Goal: Task Accomplishment & Management: Use online tool/utility

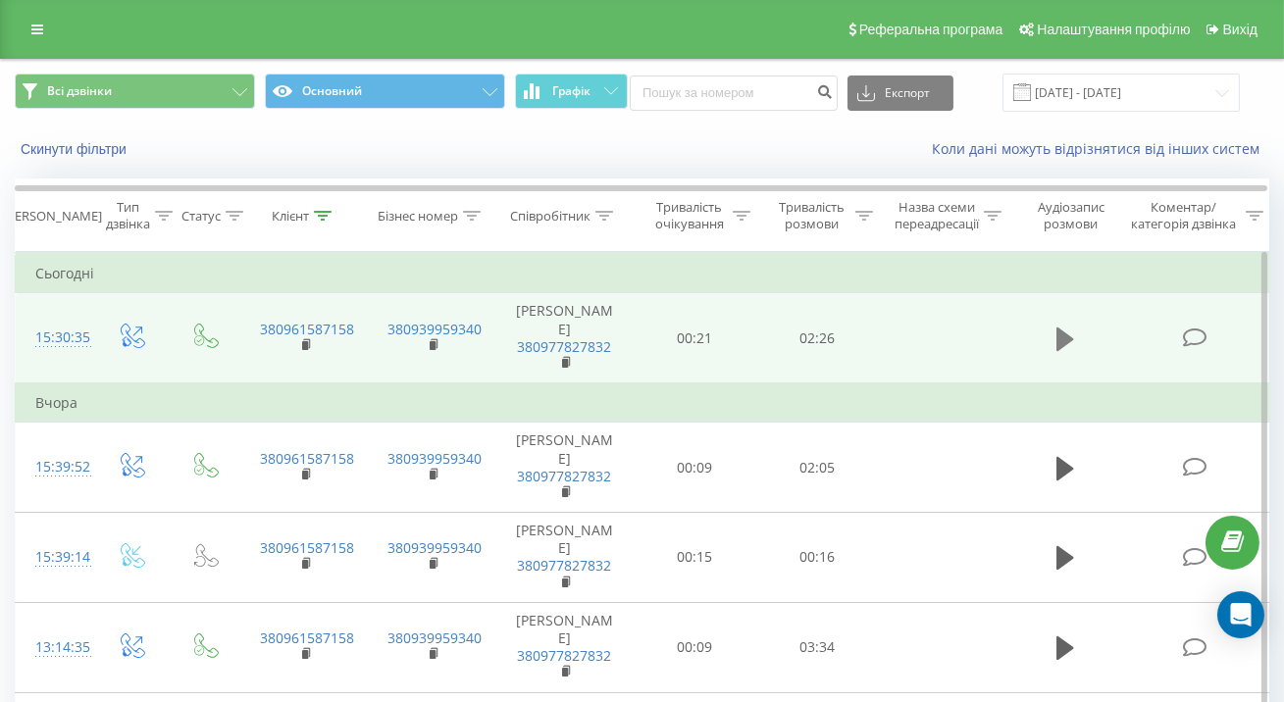
click at [1069, 326] on icon at bounding box center [1065, 339] width 18 height 27
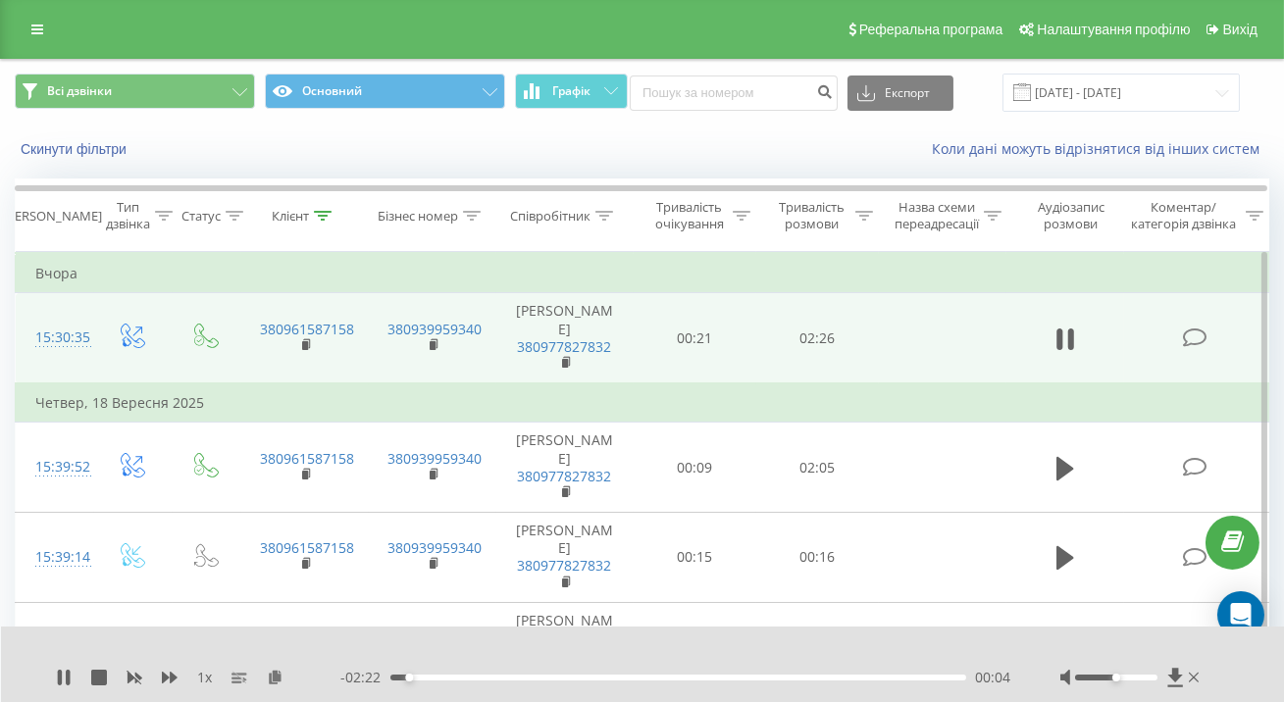
click at [1145, 679] on div at bounding box center [1116, 678] width 82 height 6
click at [394, 680] on div "00:11" at bounding box center [678, 678] width 576 height 6
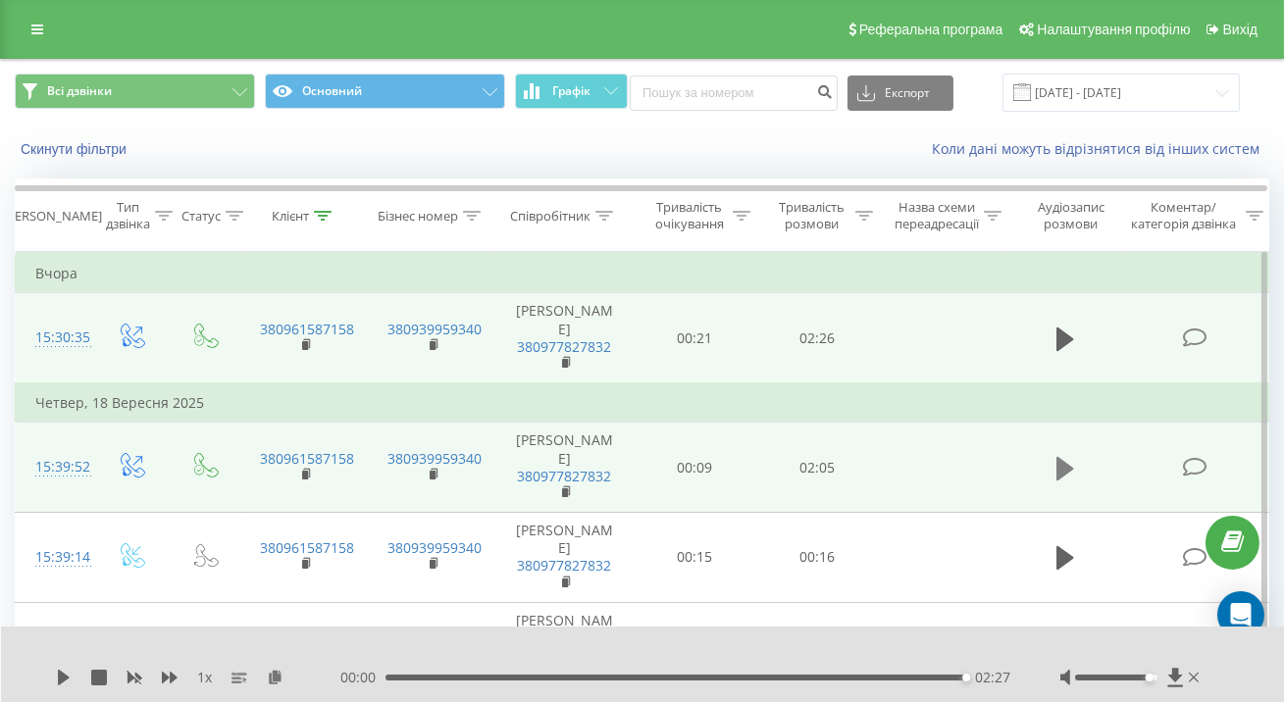
click at [1057, 456] on icon at bounding box center [1065, 468] width 18 height 24
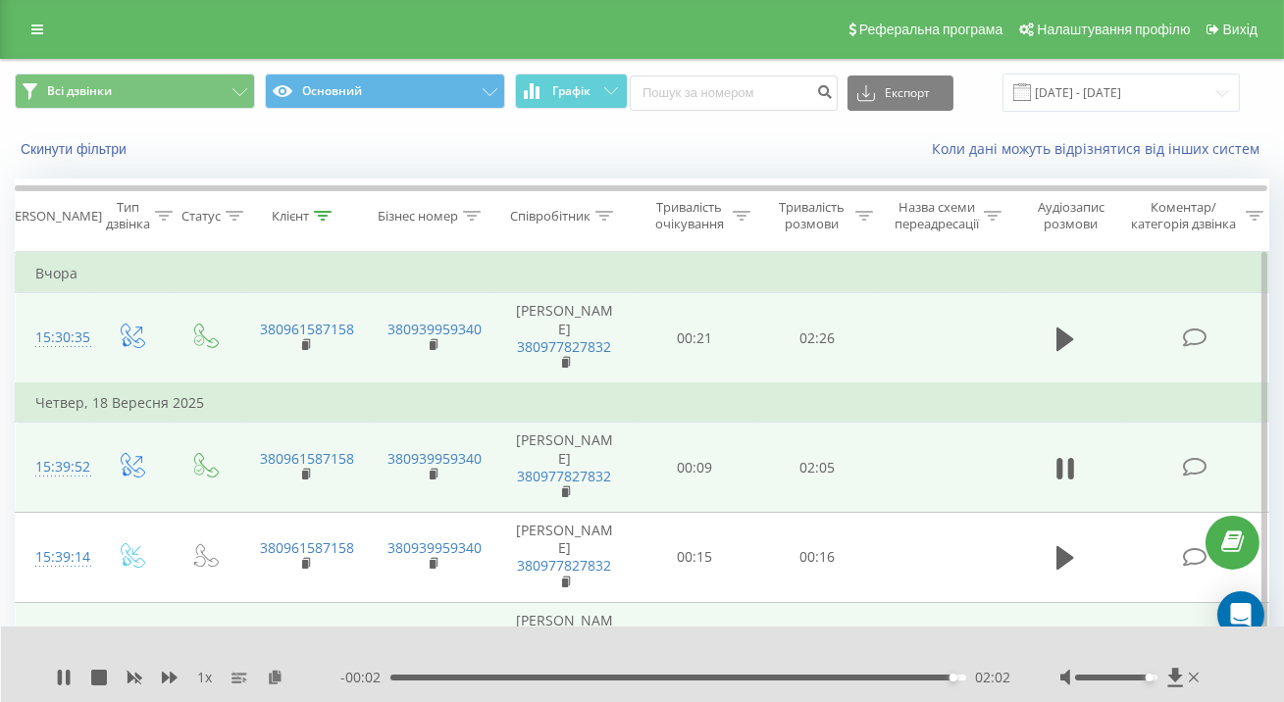
click at [1078, 634] on button at bounding box center [1064, 648] width 29 height 29
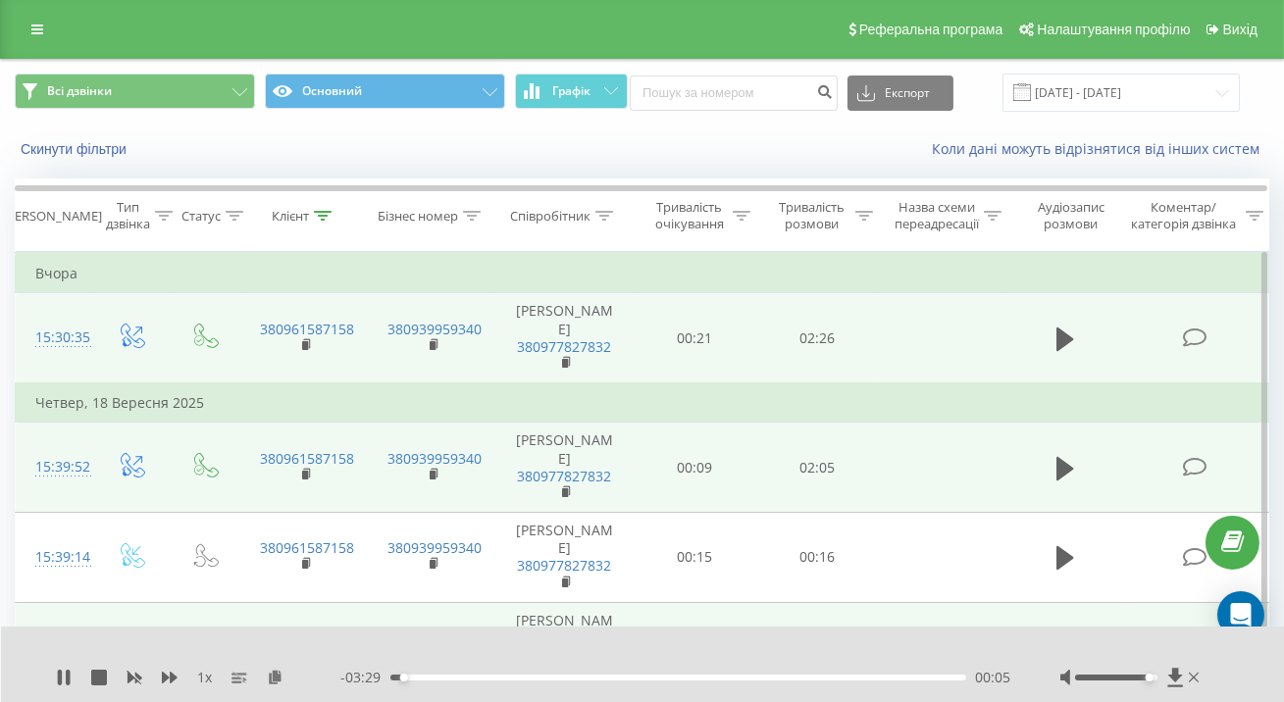
click at [1269, 126] on div "Скинути фільтри Коли дані можуть відрізнятися вiд інших систем" at bounding box center [642, 149] width 1282 height 47
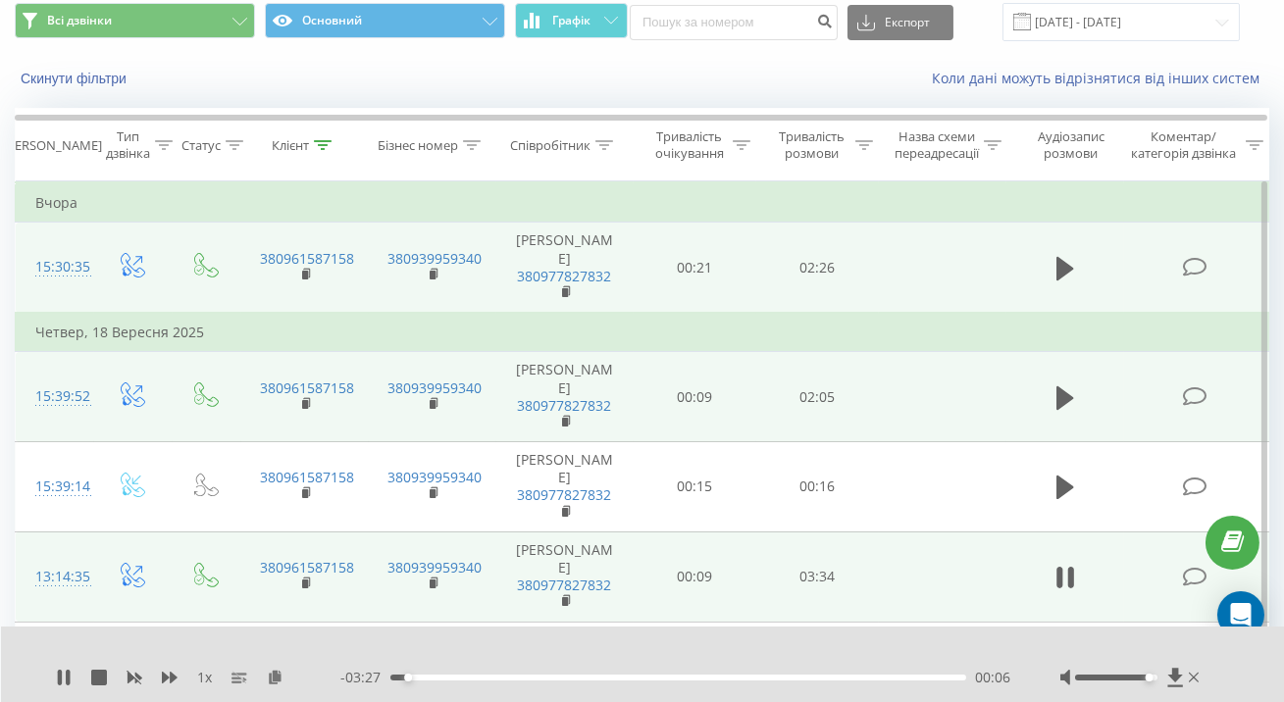
scroll to position [107, 0]
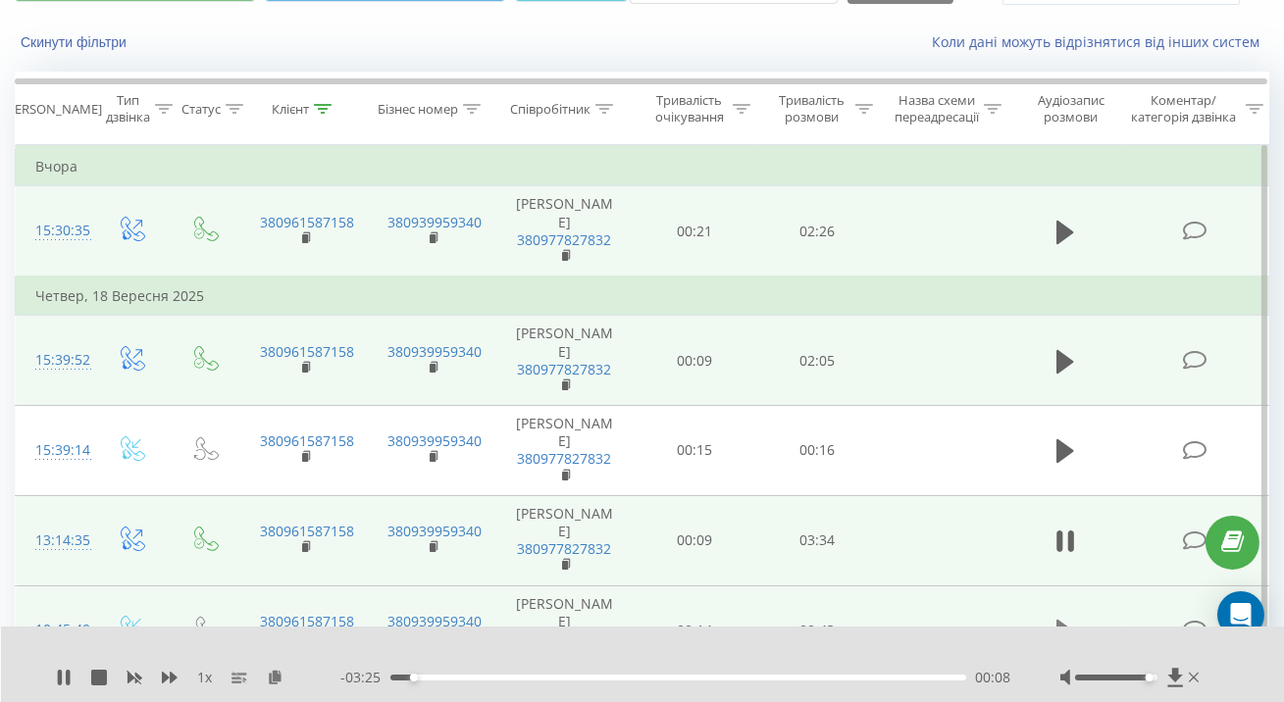
click at [1062, 620] on icon at bounding box center [1065, 632] width 18 height 24
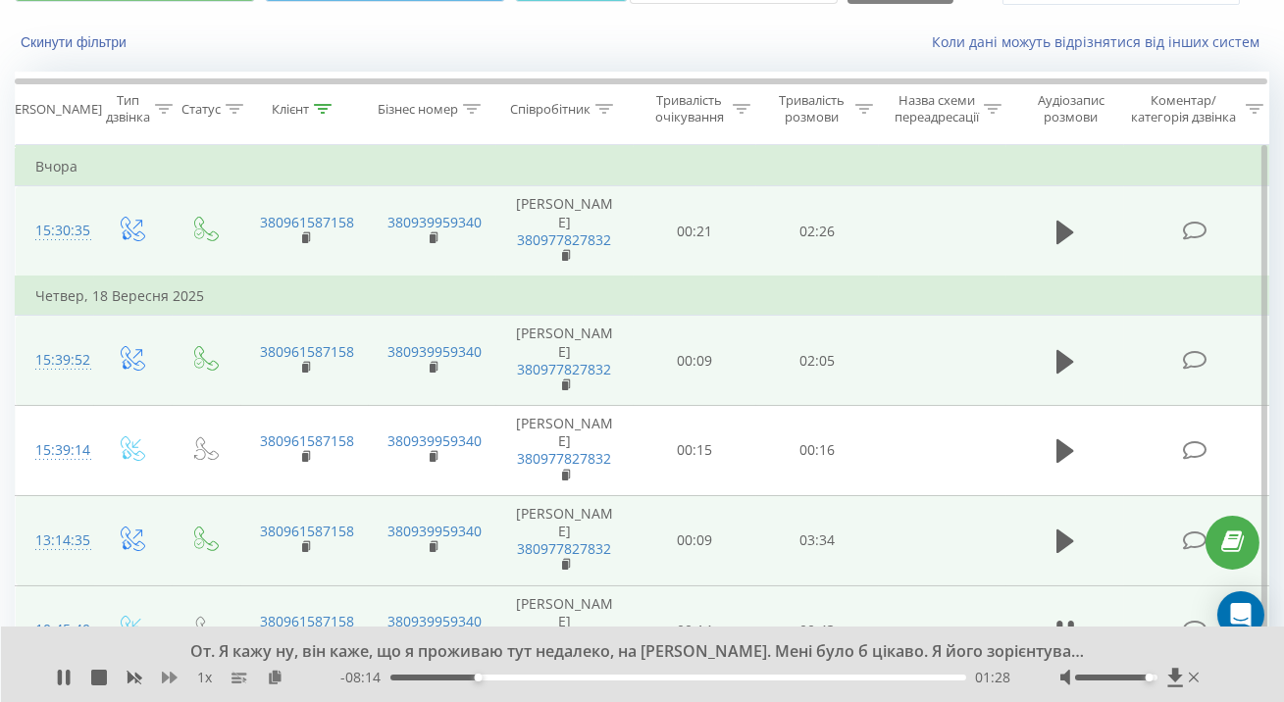
click at [162, 676] on icon at bounding box center [170, 678] width 16 height 16
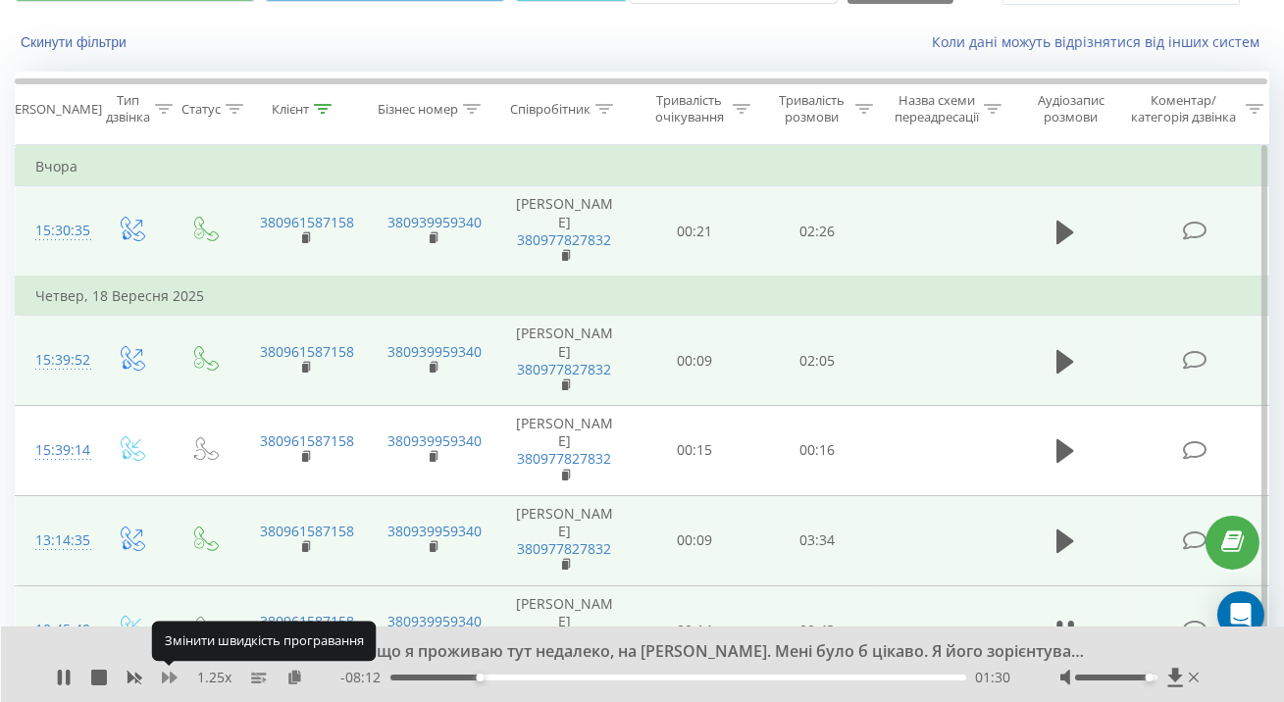
click at [168, 679] on icon at bounding box center [170, 678] width 16 height 16
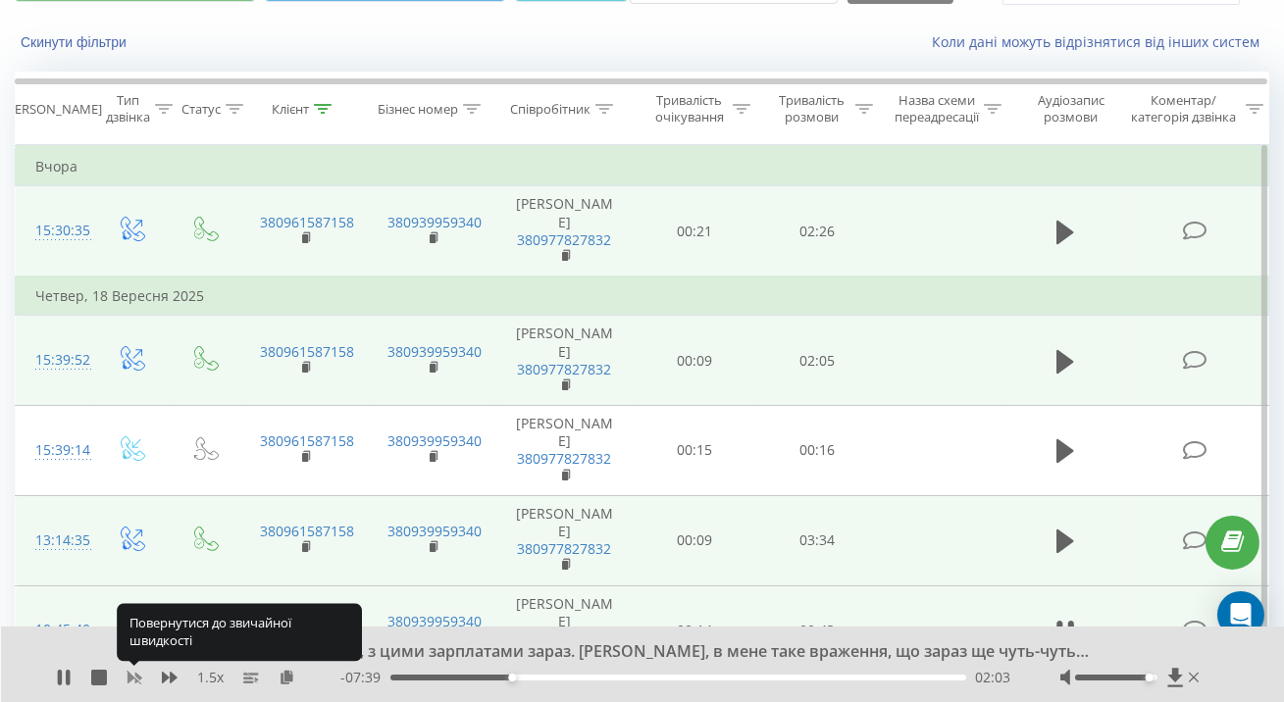
click at [137, 682] on rect at bounding box center [134, 678] width 15 height 15
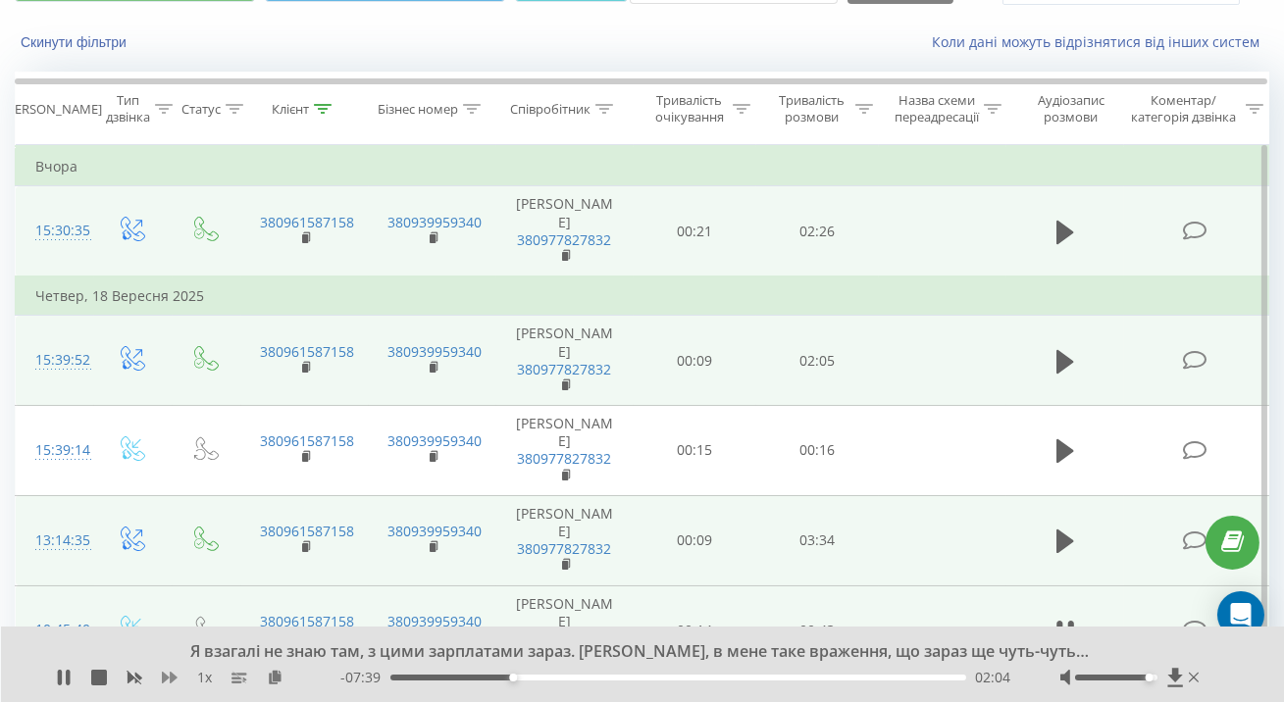
click at [164, 682] on icon at bounding box center [170, 678] width 16 height 12
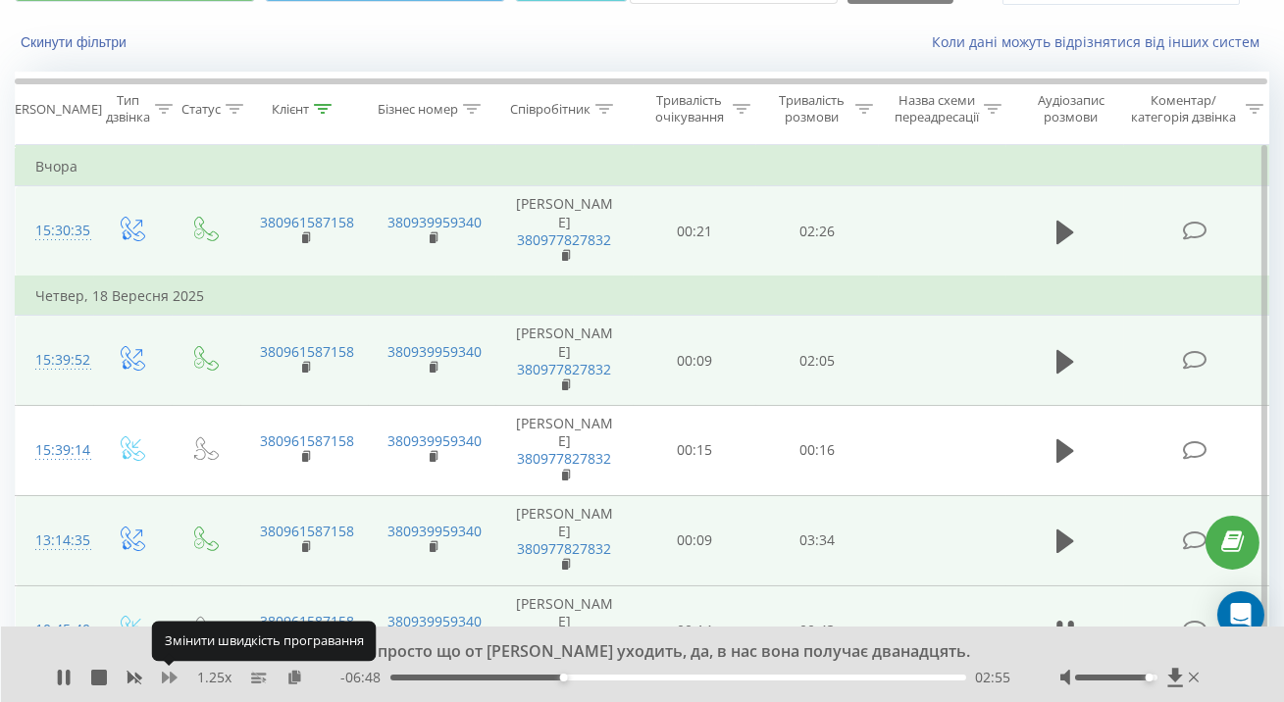
click at [164, 682] on icon at bounding box center [170, 678] width 16 height 12
click at [170, 683] on icon at bounding box center [170, 678] width 16 height 12
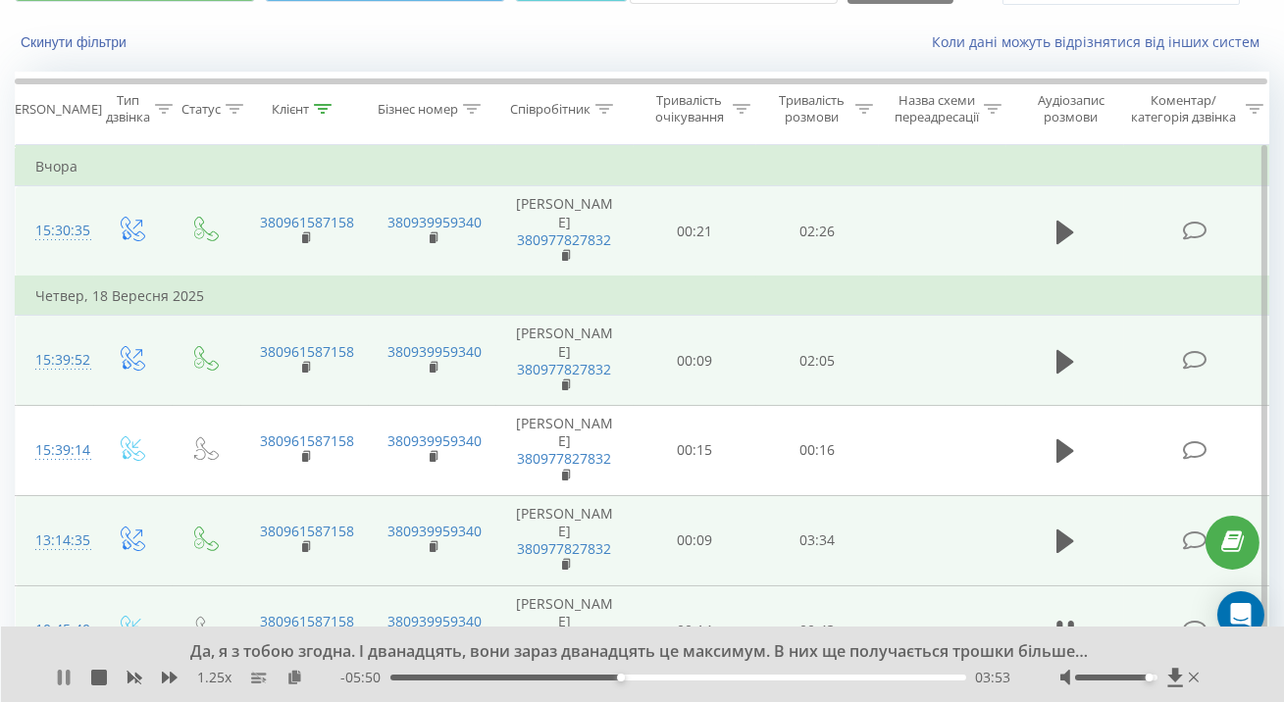
click at [63, 682] on icon at bounding box center [64, 678] width 16 height 16
click at [66, 681] on icon at bounding box center [64, 678] width 16 height 16
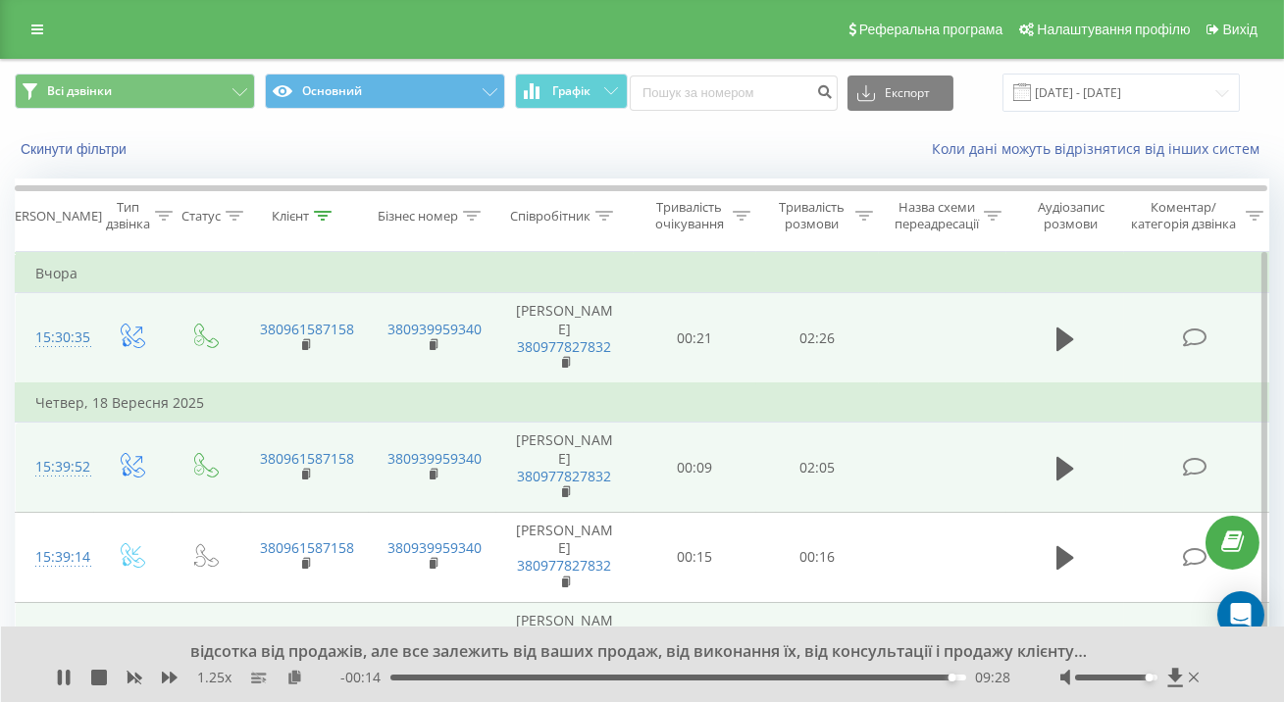
scroll to position [0, 0]
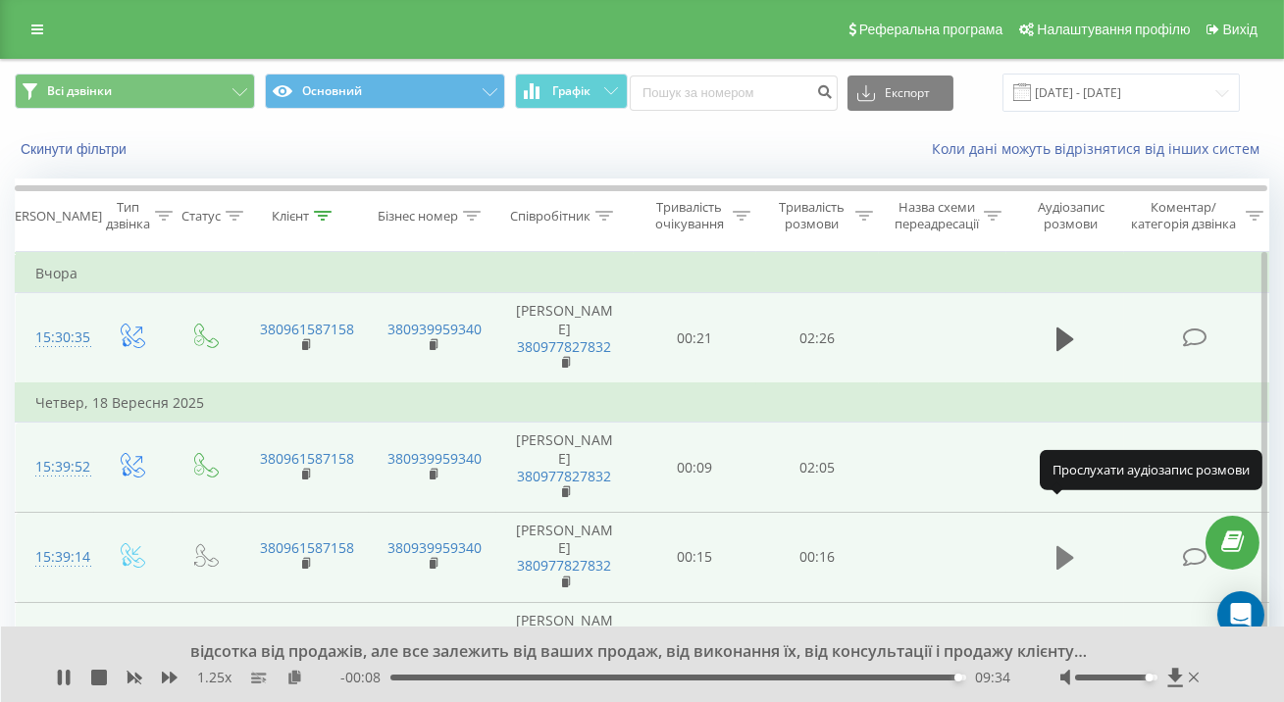
click at [1063, 546] on icon at bounding box center [1065, 558] width 18 height 24
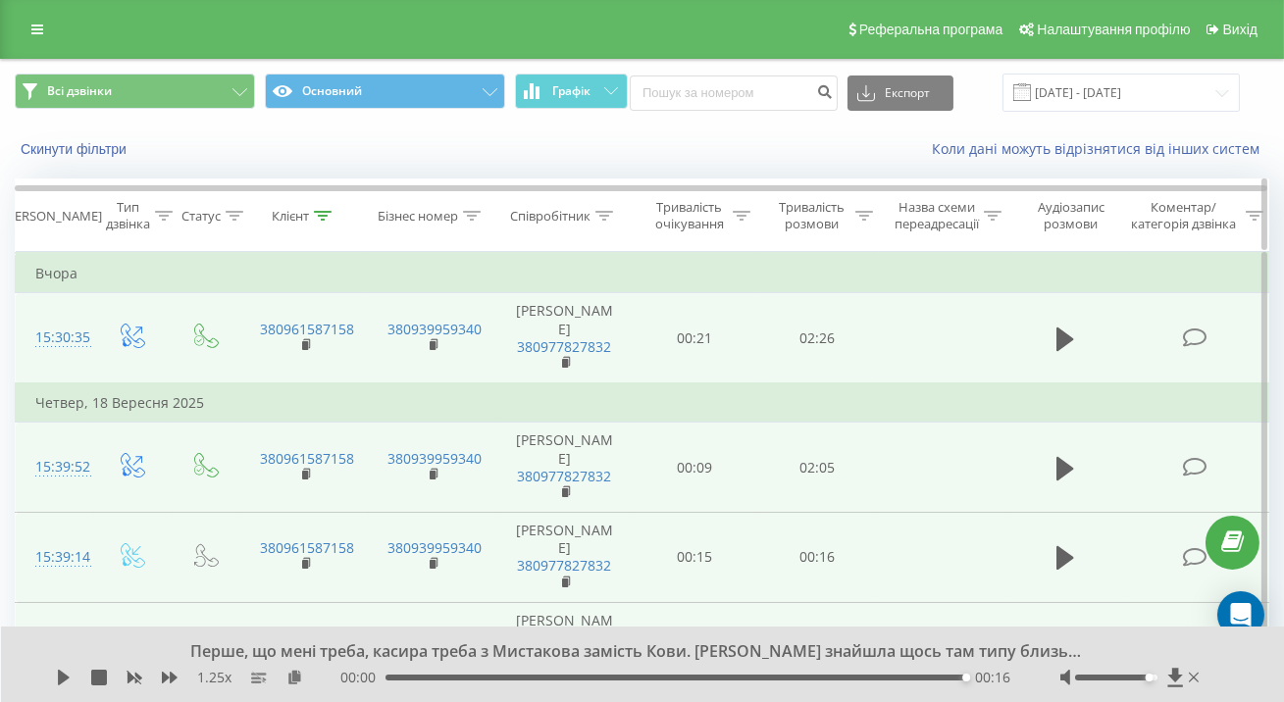
click at [307, 214] on div "Клієнт" at bounding box center [290, 216] width 37 height 17
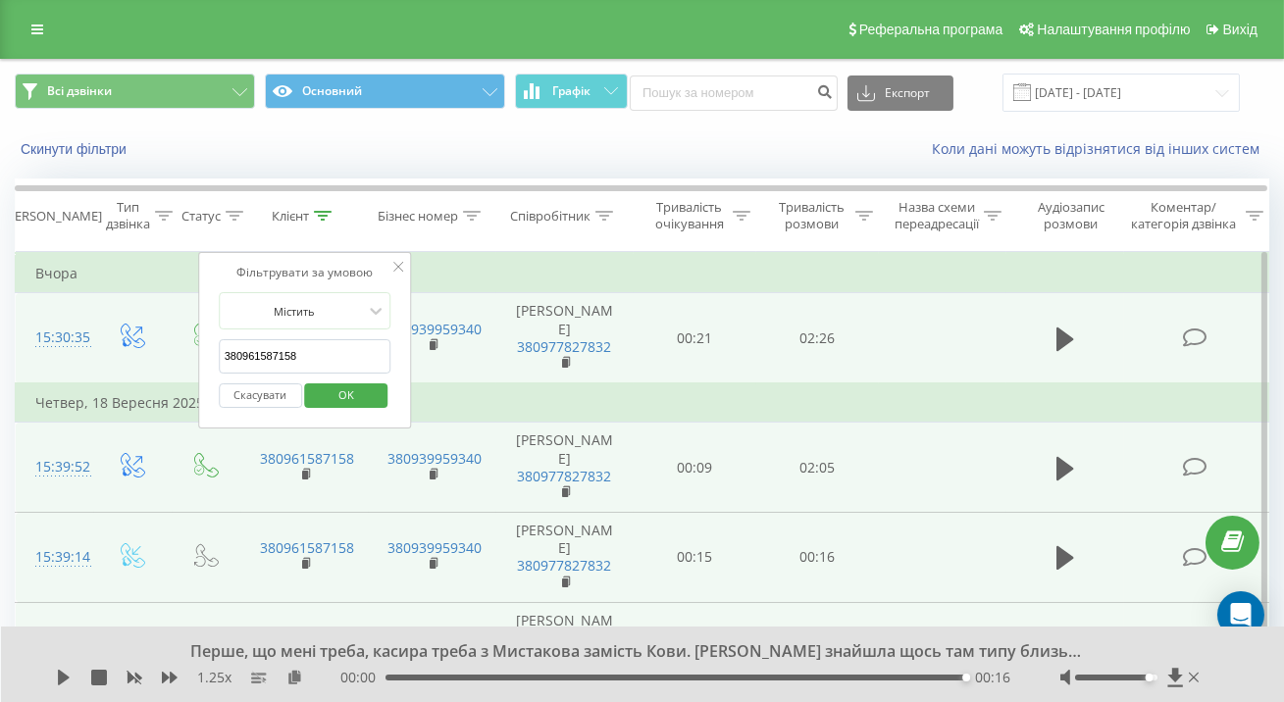
click at [279, 388] on button "Скасувати" at bounding box center [260, 395] width 83 height 25
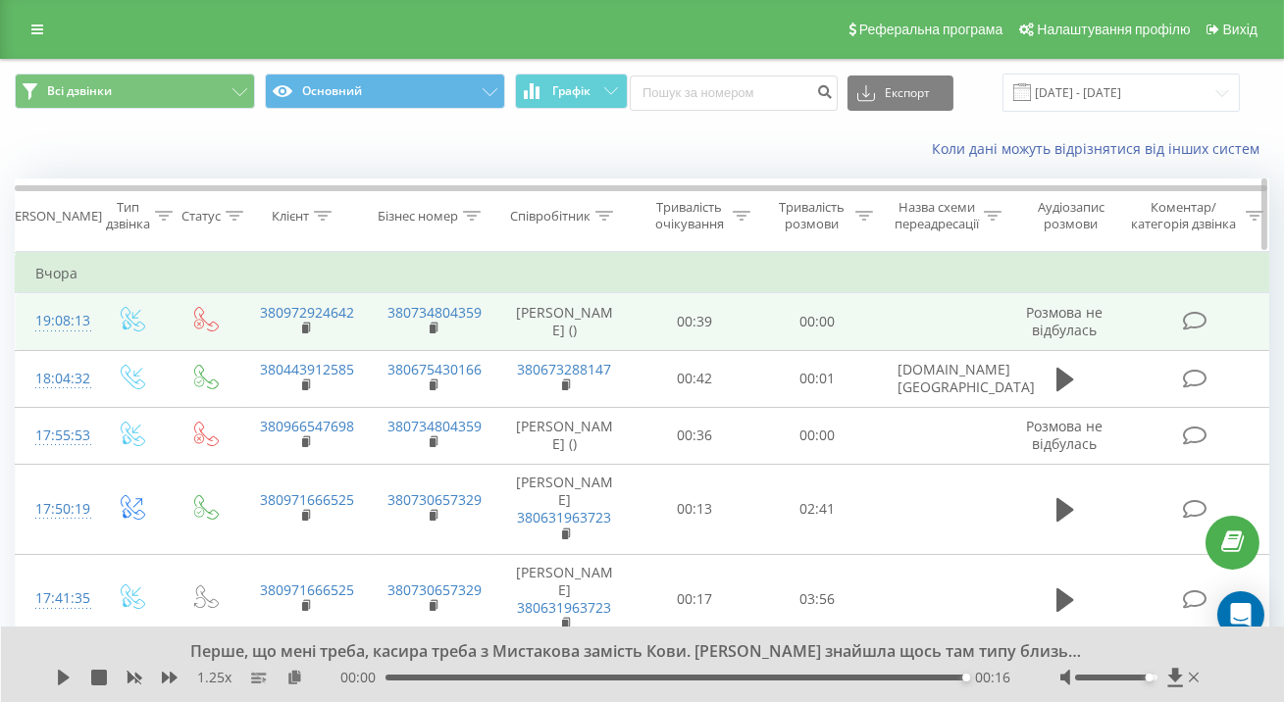
click at [549, 208] on div "Співробітник" at bounding box center [550, 216] width 80 height 17
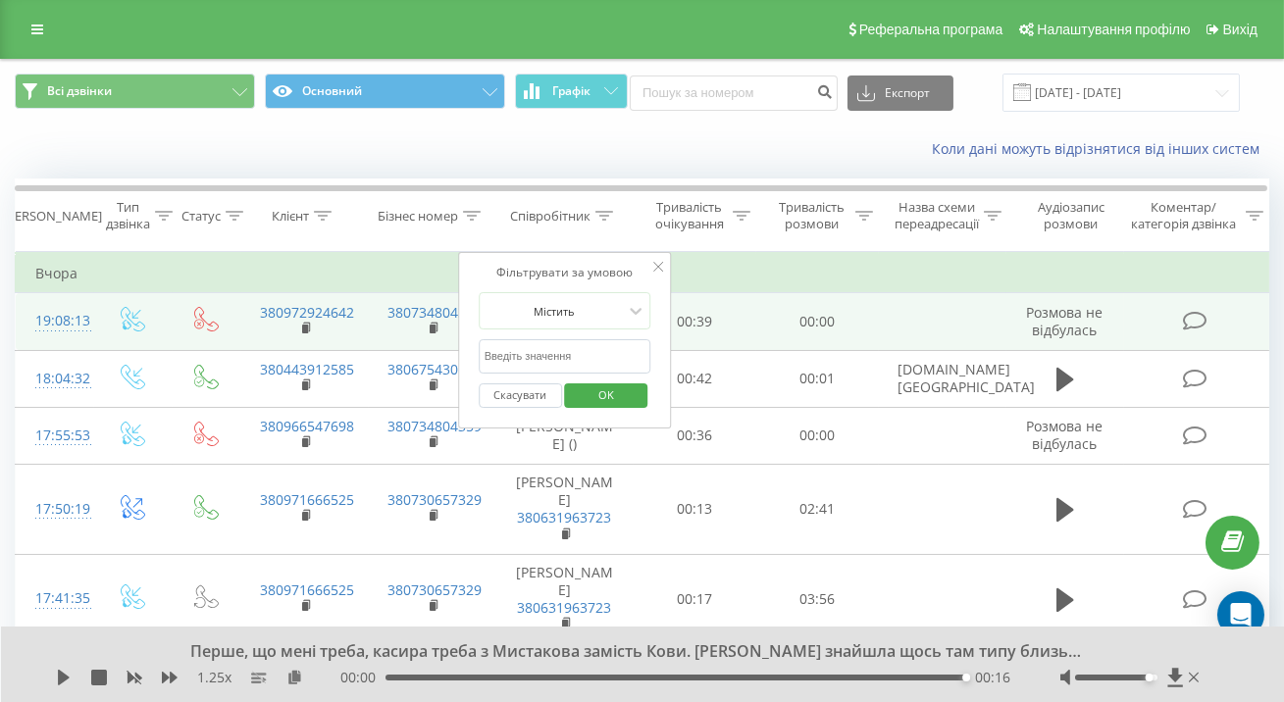
click at [540, 355] on input "text" at bounding box center [565, 356] width 173 height 34
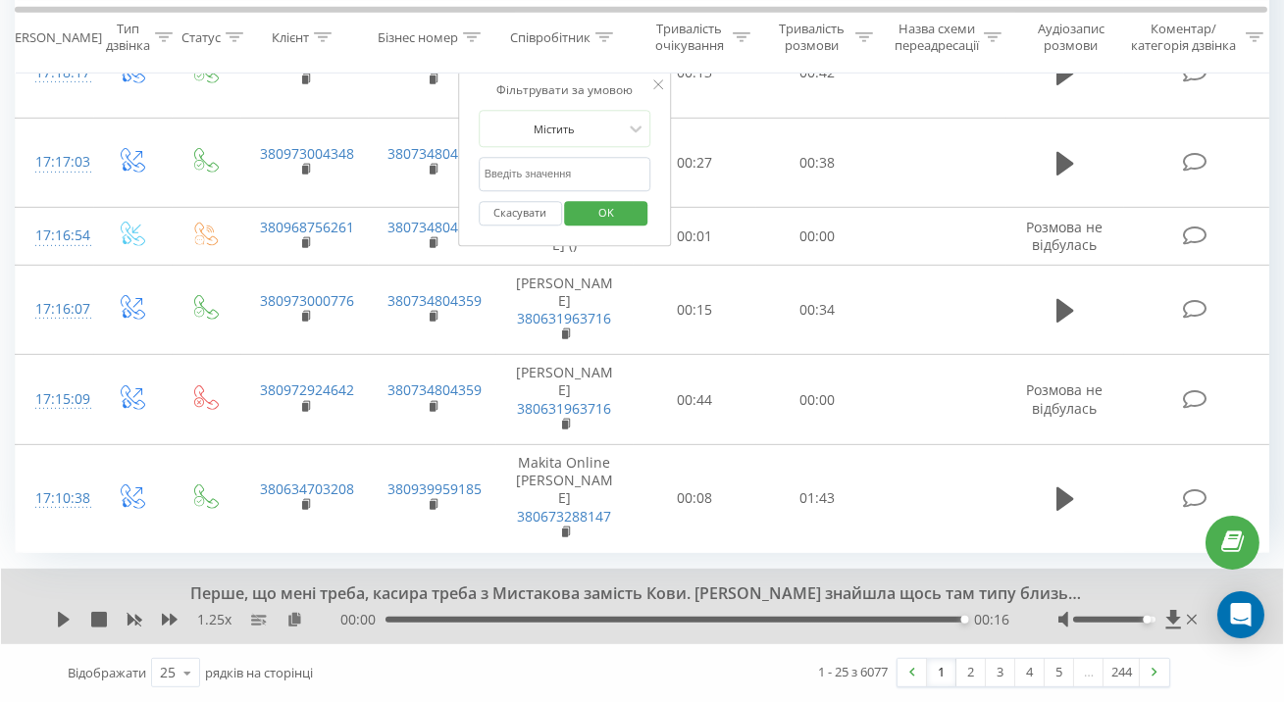
scroll to position [1814, 0]
click at [998, 665] on link "3" at bounding box center [1000, 672] width 29 height 27
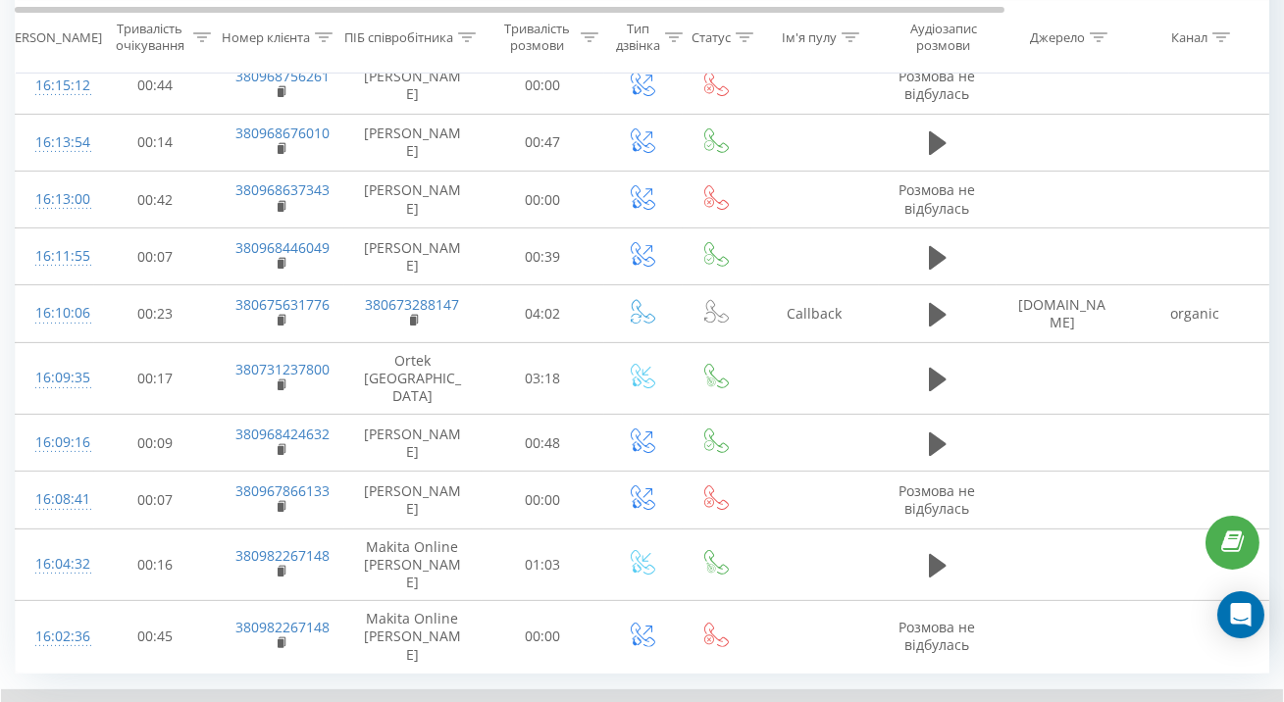
scroll to position [1198, 0]
